Goal: Obtain resource: Download file/media

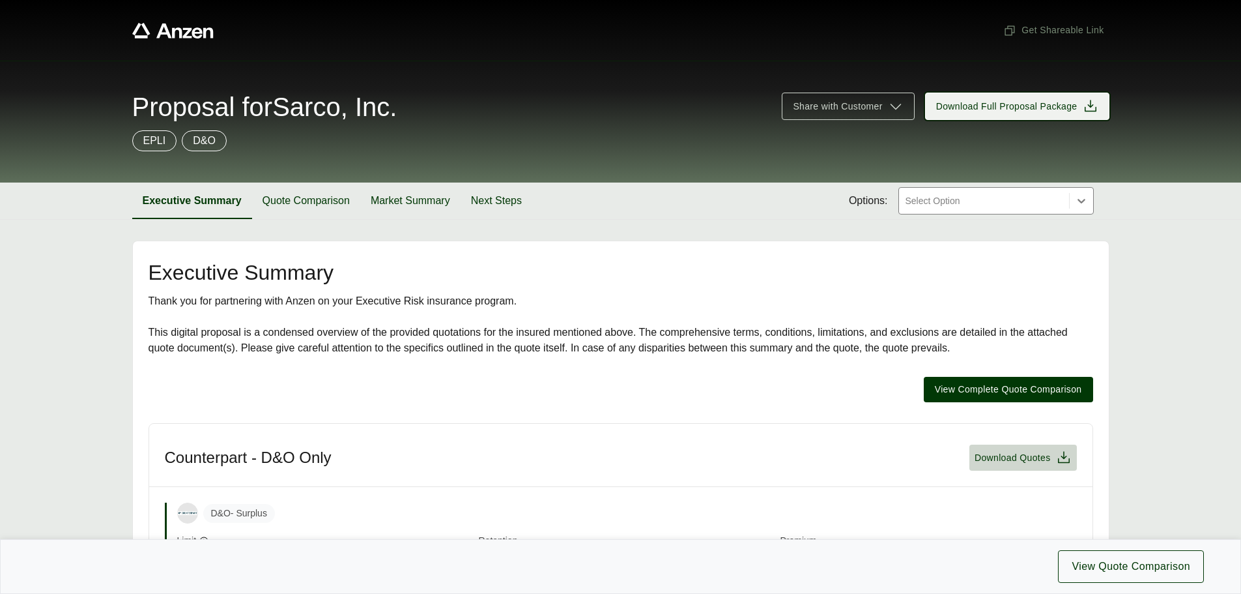
click at [959, 109] on span "Download Full Proposal Package" at bounding box center [1006, 107] width 141 height 14
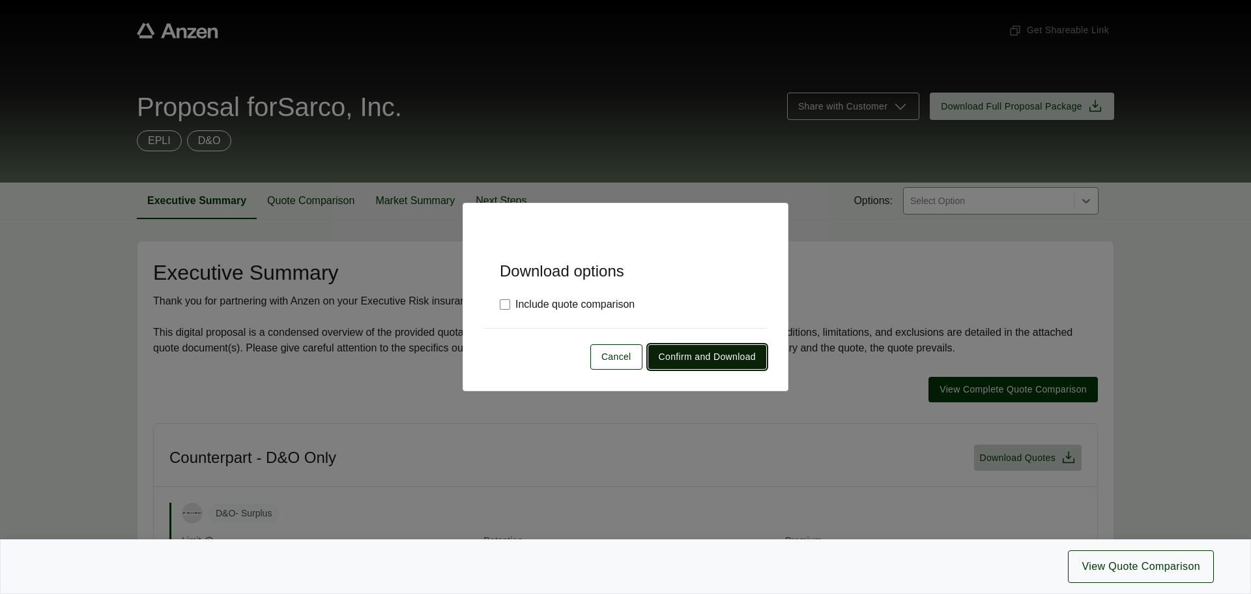
click at [693, 359] on span "Confirm and Download" at bounding box center [707, 357] width 97 height 14
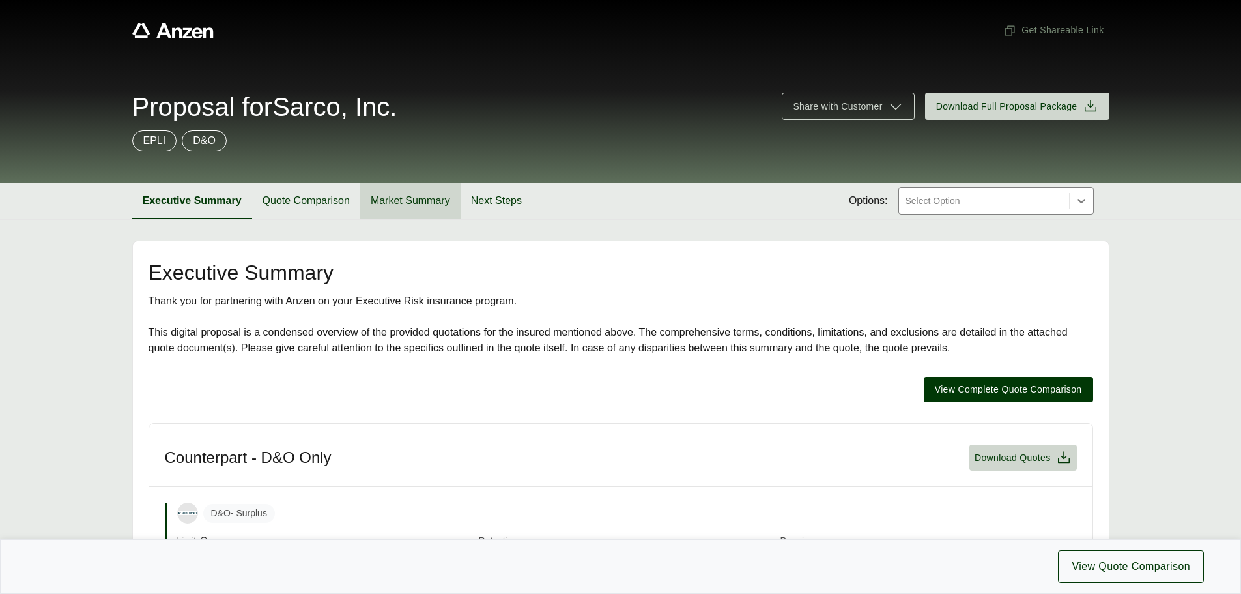
click at [407, 205] on button "Market Summary" at bounding box center [410, 200] width 100 height 36
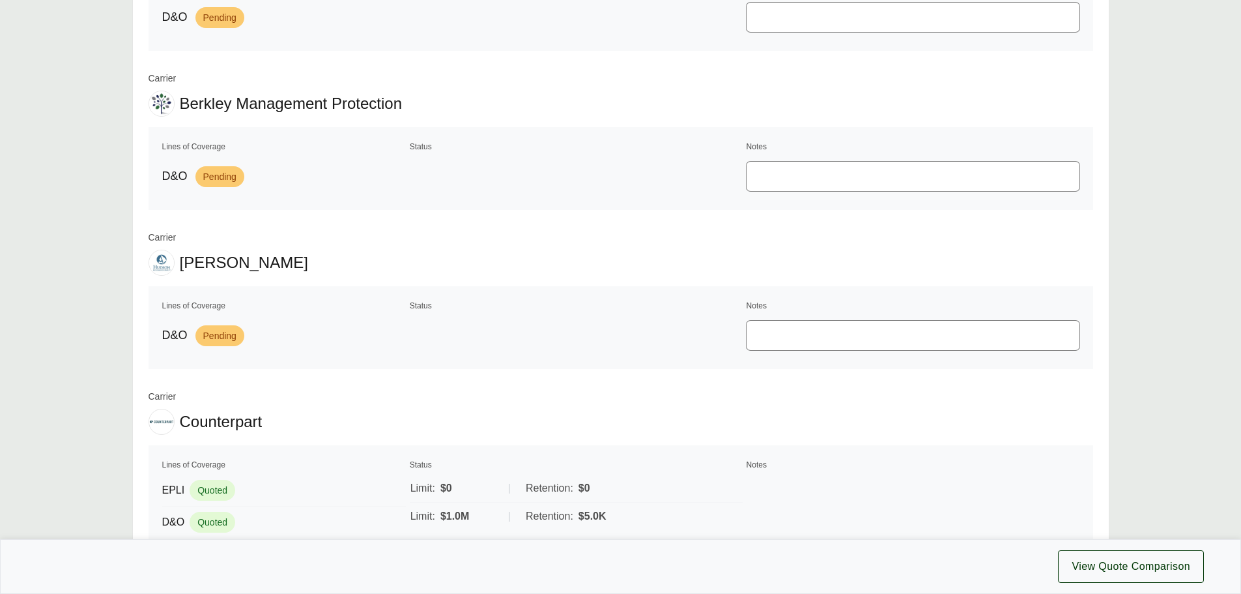
scroll to position [65, 0]
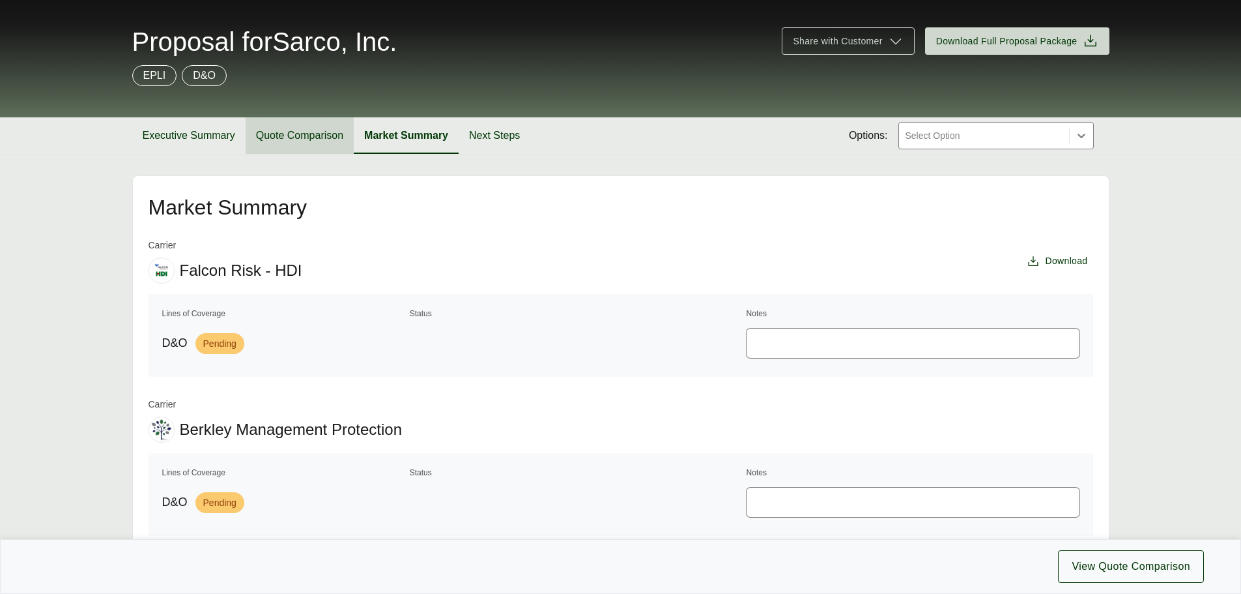
click at [305, 134] on button "Quote Comparison" at bounding box center [300, 135] width 108 height 36
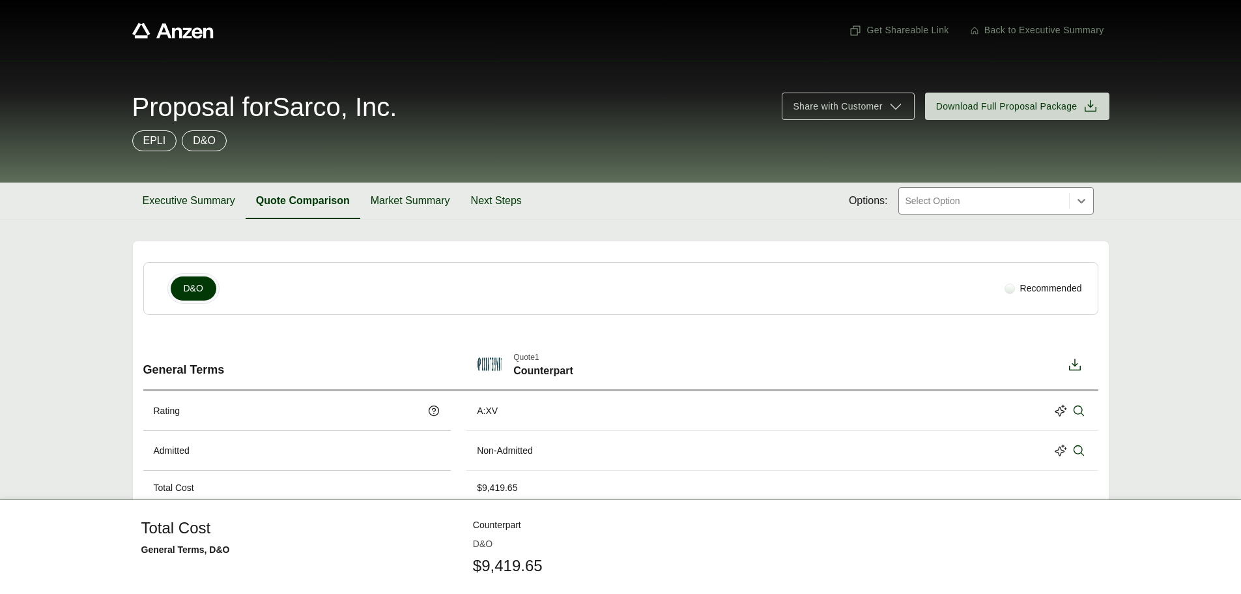
drag, startPoint x: 680, startPoint y: 280, endPoint x: 528, endPoint y: 223, distance: 162.3
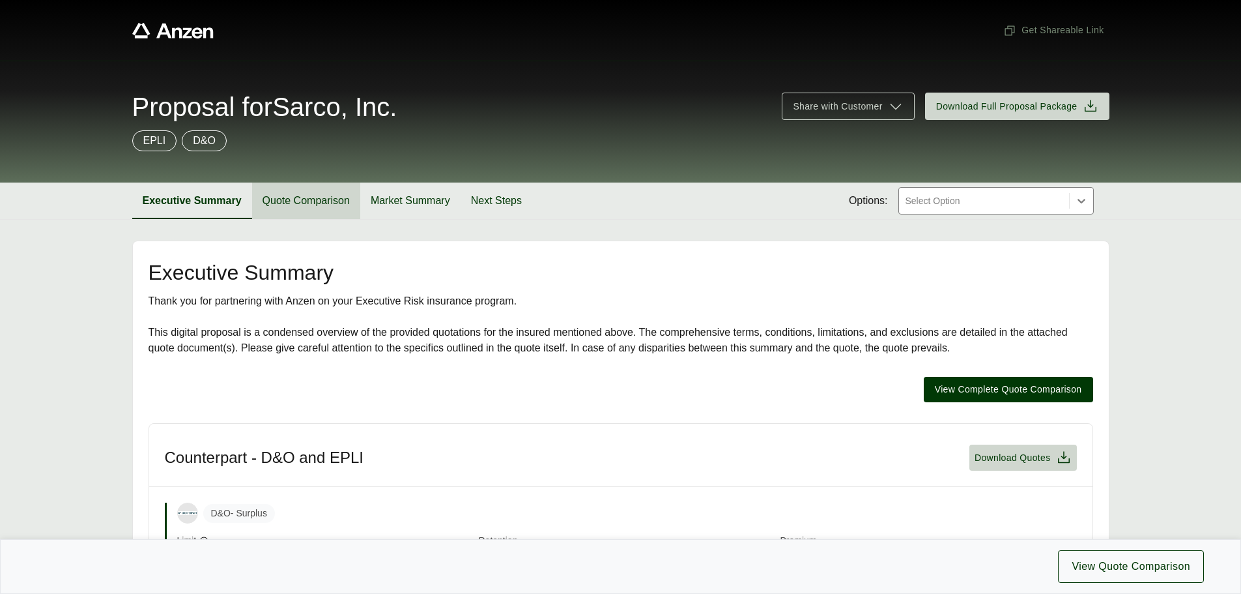
click at [334, 199] on button "Quote Comparison" at bounding box center [306, 200] width 108 height 36
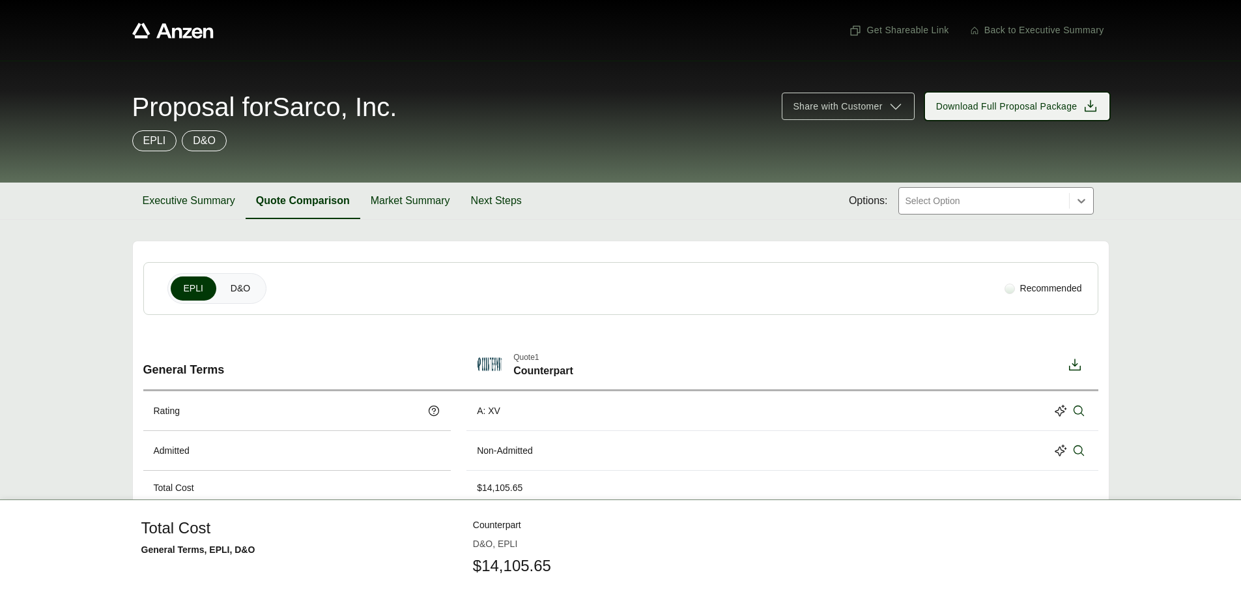
click at [1006, 106] on span "Download Full Proposal Package" at bounding box center [1006, 107] width 141 height 14
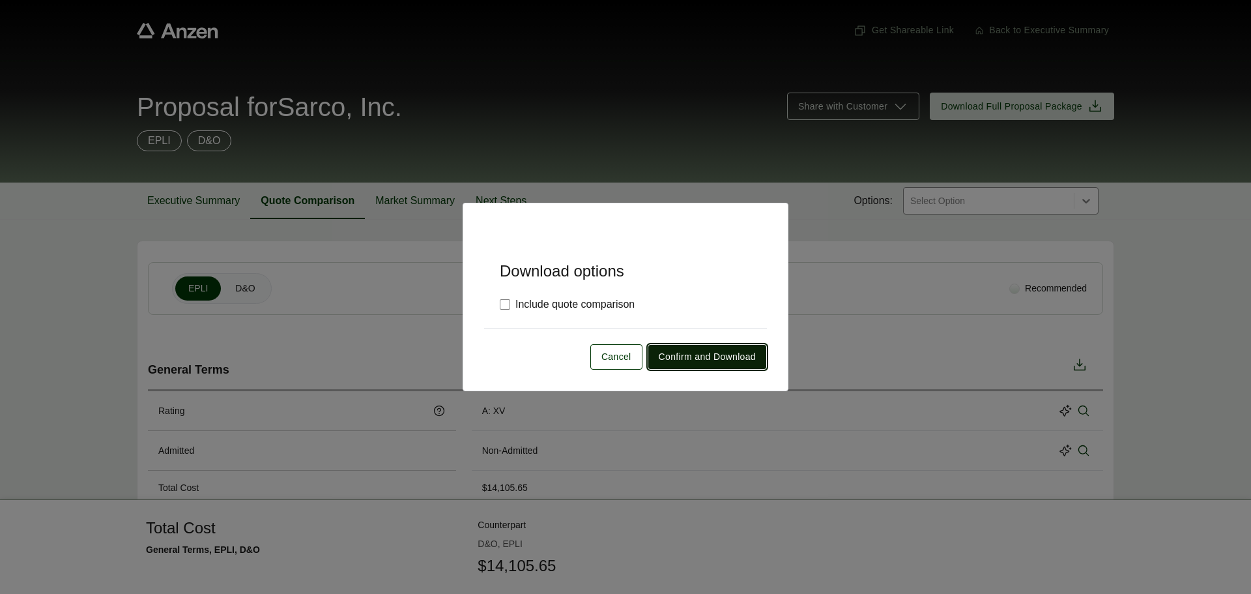
click at [727, 358] on span "Confirm and Download" at bounding box center [707, 357] width 97 height 14
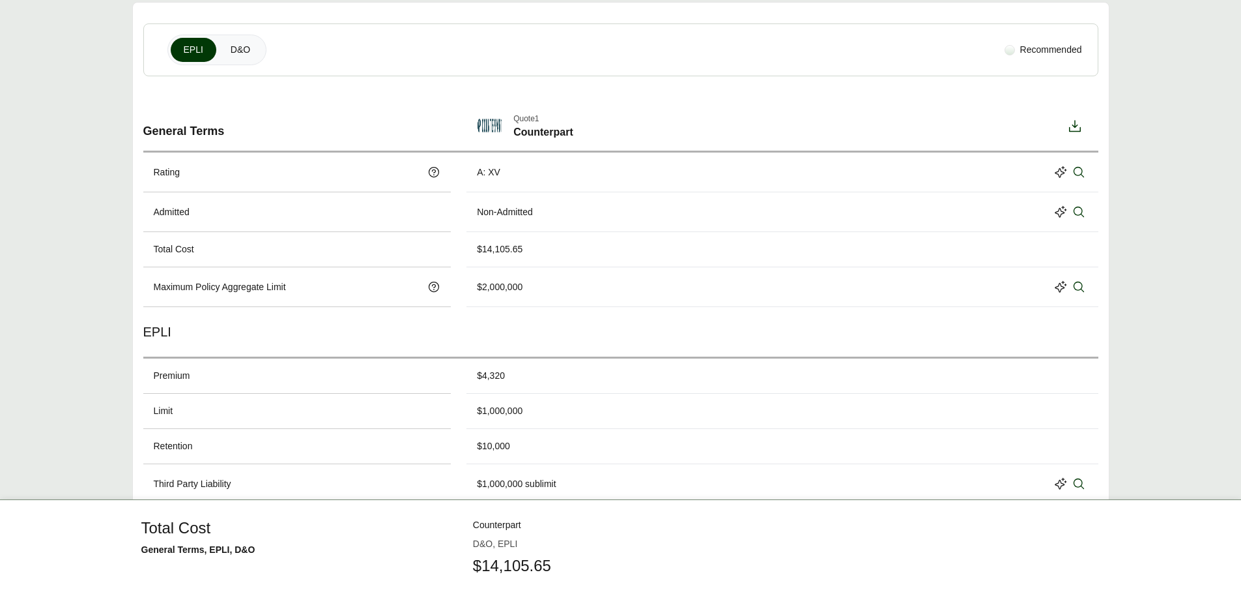
scroll to position [43, 0]
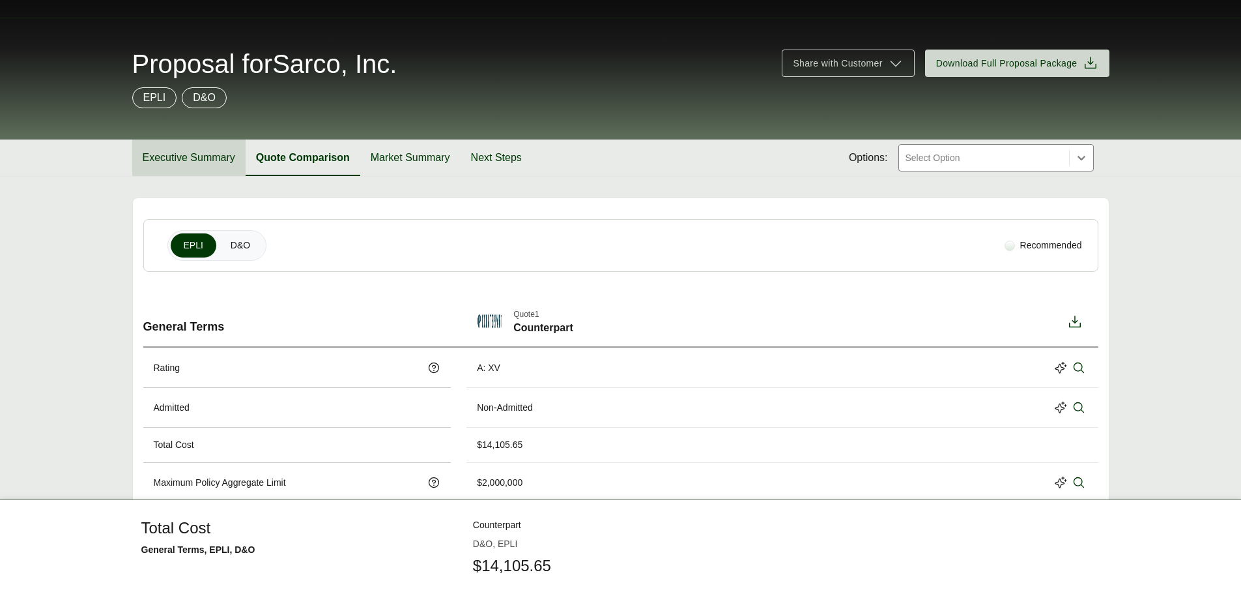
click at [190, 157] on button "Executive Summary" at bounding box center [188, 157] width 113 height 36
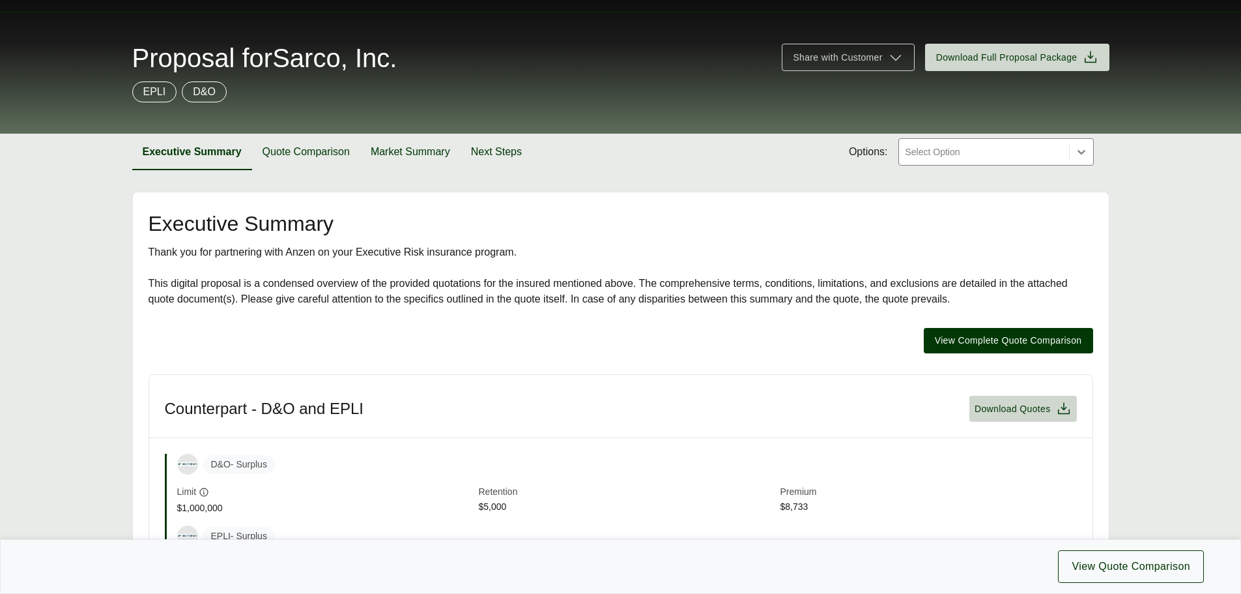
scroll to position [43, 0]
